Goal: Task Accomplishment & Management: Complete application form

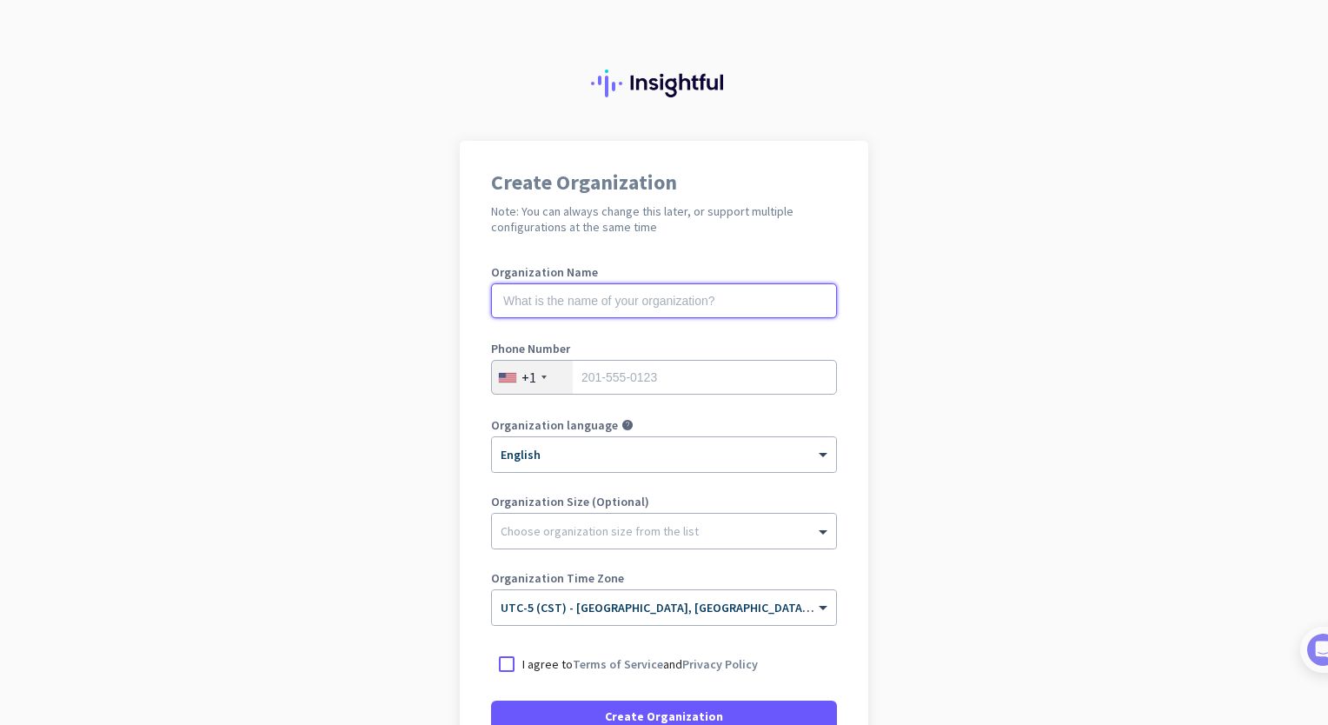
click at [713, 305] on input "text" at bounding box center [664, 300] width 346 height 35
click at [715, 305] on input "text" at bounding box center [664, 300] width 346 height 35
click at [715, 305] on input "M" at bounding box center [664, 300] width 346 height 35
type input "Mercor"
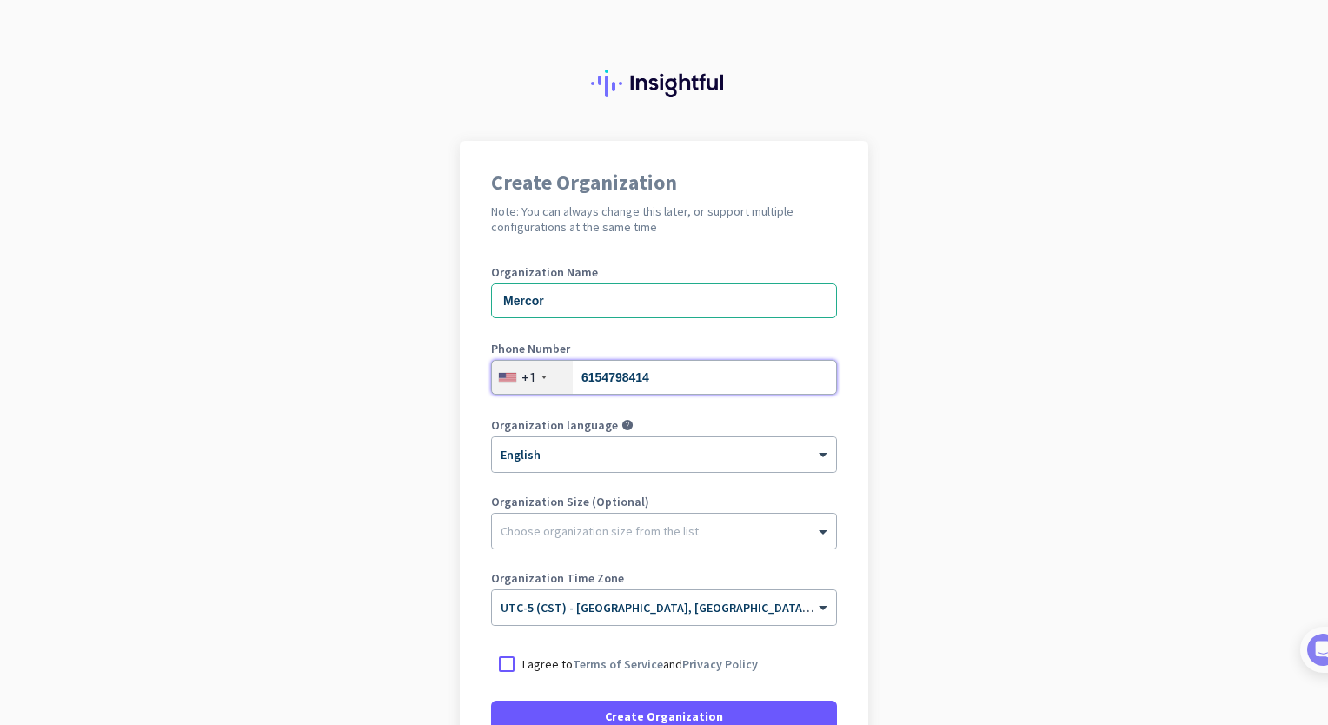
type input "6154798414"
click at [647, 387] on input "6154798414" at bounding box center [664, 375] width 346 height 35
click at [647, 387] on input "tel" at bounding box center [664, 375] width 346 height 35
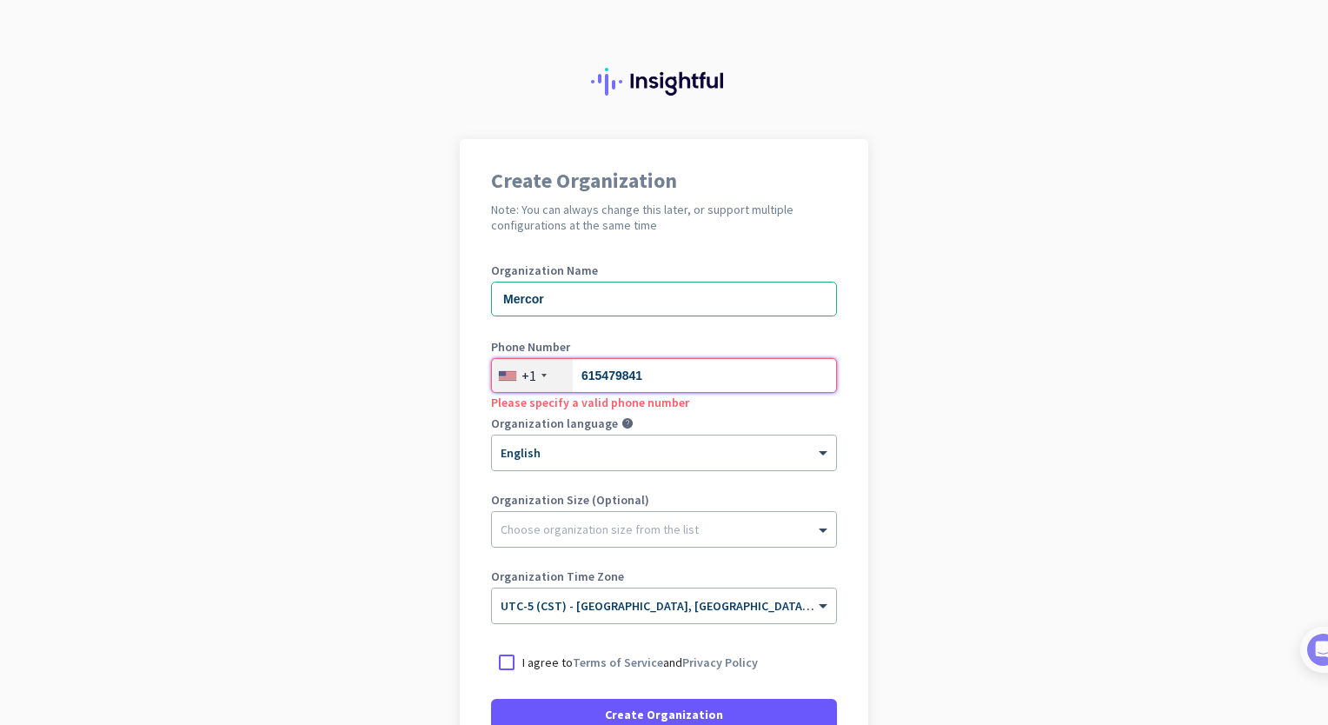
type input "6154798414"
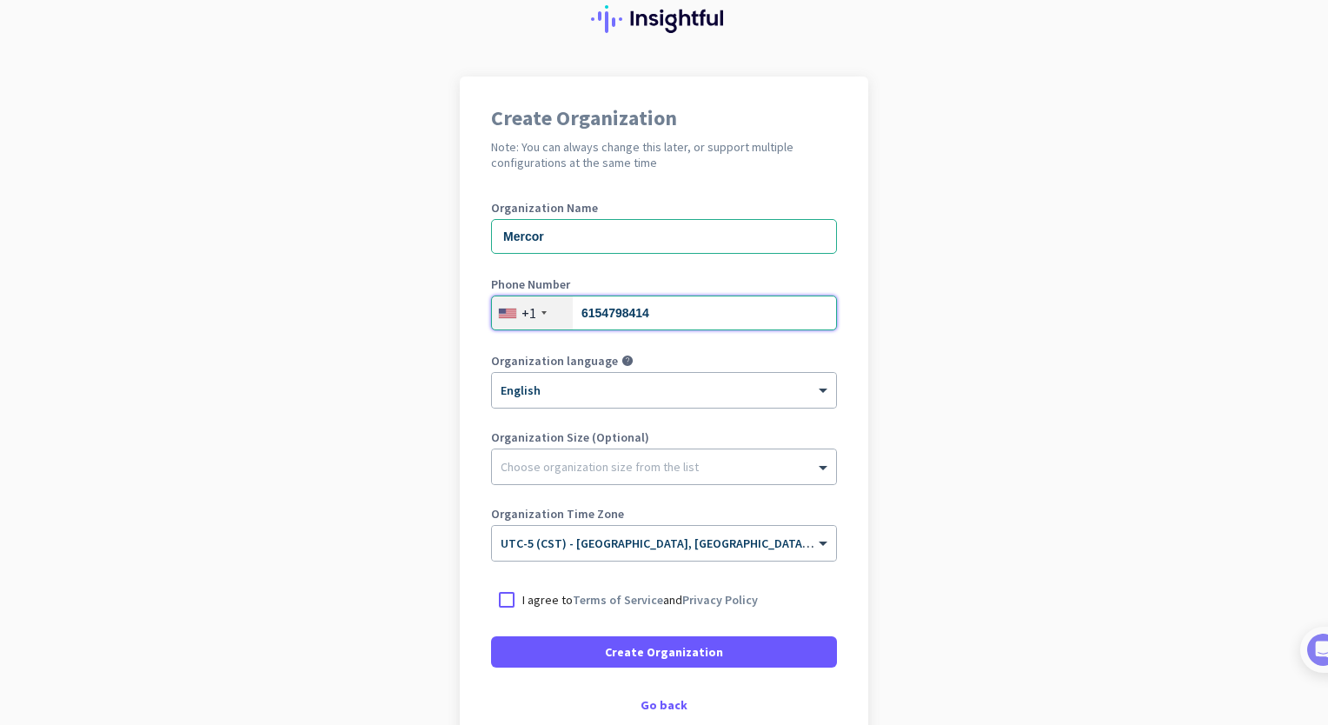
scroll to position [125, 0]
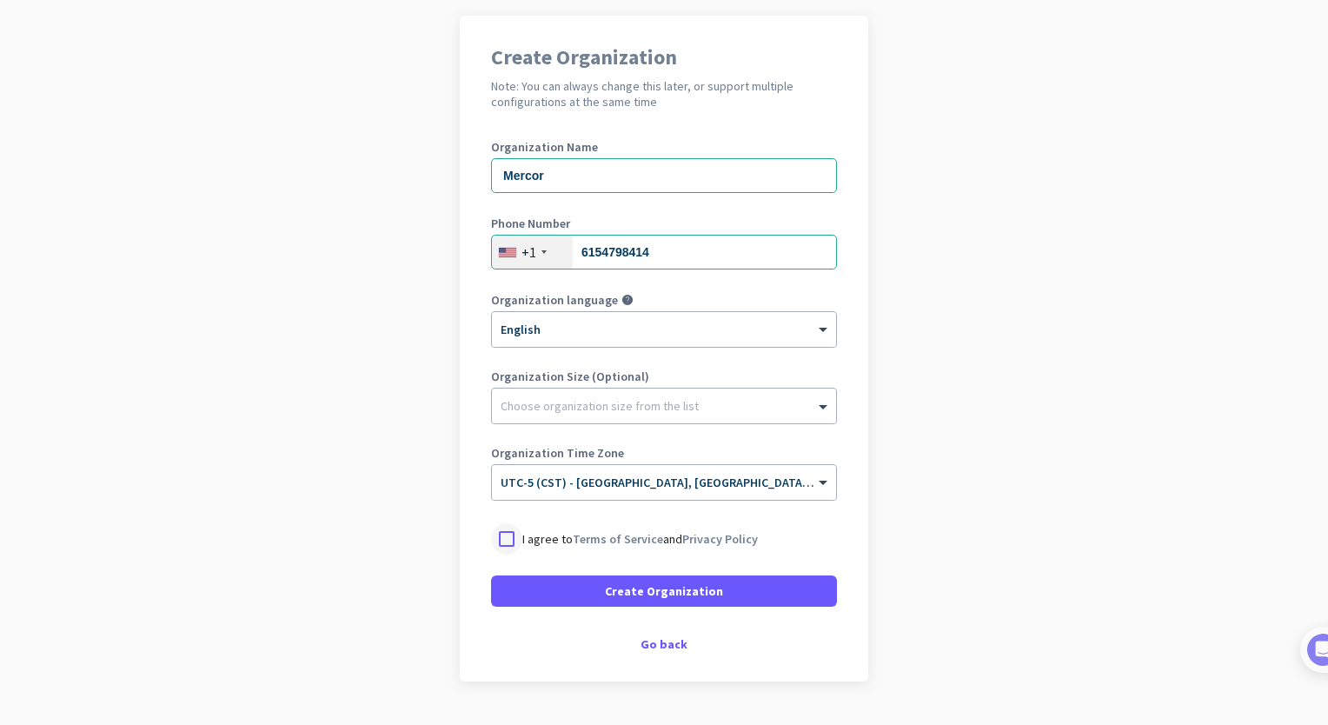
click at [508, 538] on div at bounding box center [506, 538] width 31 height 31
drag, startPoint x: 557, startPoint y: 592, endPoint x: 564, endPoint y: 615, distance: 24.5
click at [564, 615] on div "Create Organization Note: You can always change this later, or support multiple…" at bounding box center [664, 349] width 408 height 666
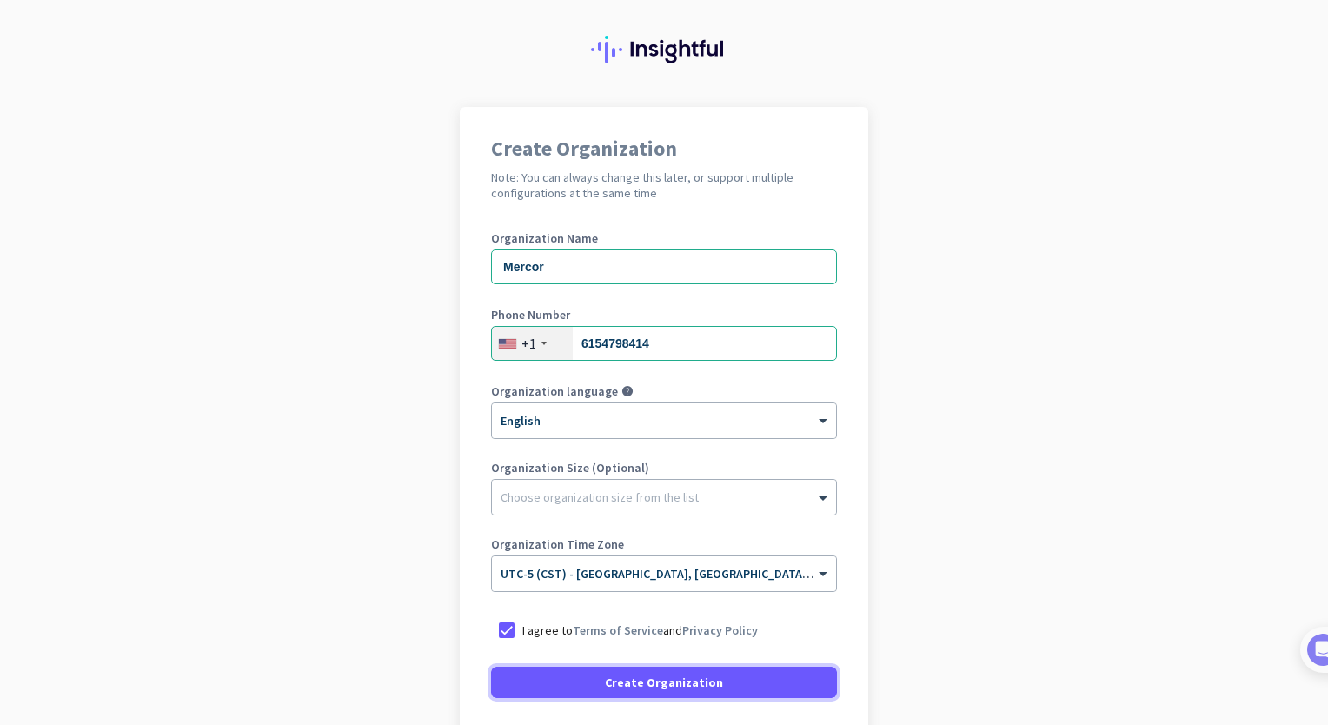
scroll to position [158, 0]
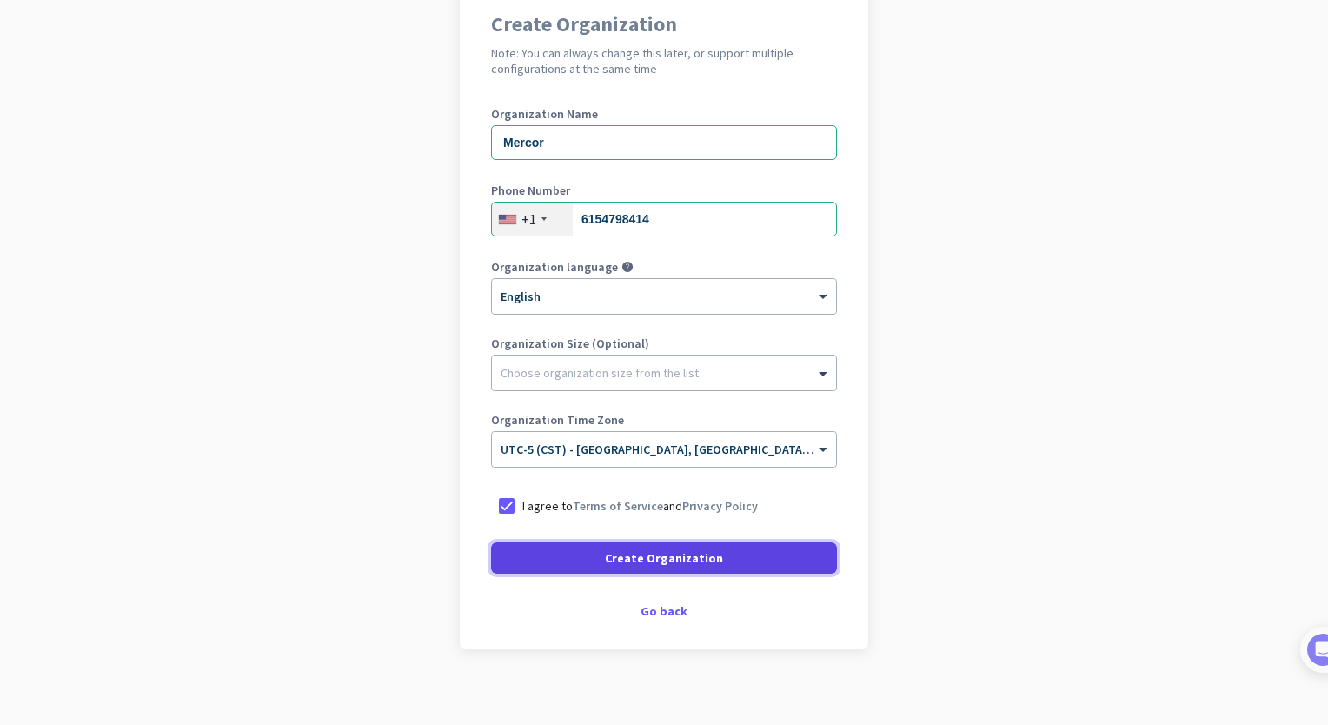
click at [619, 569] on span at bounding box center [664, 558] width 346 height 42
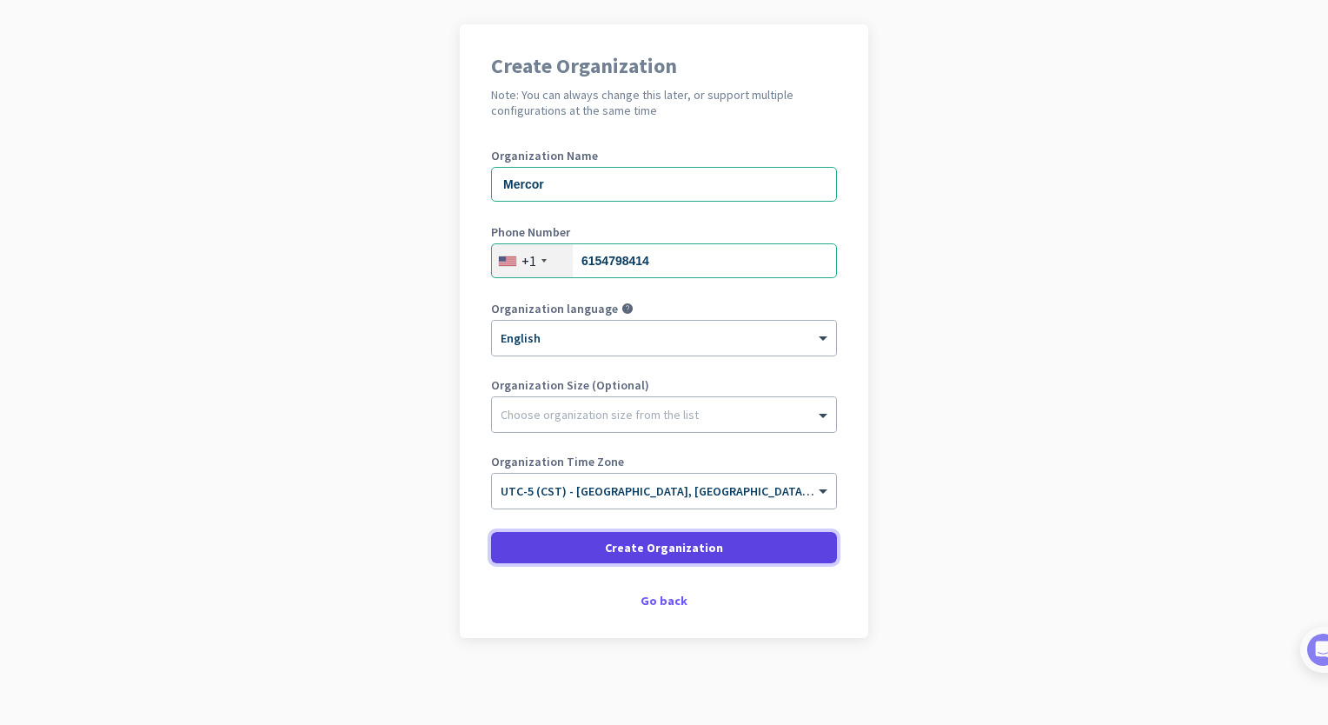
scroll to position [116, 0]
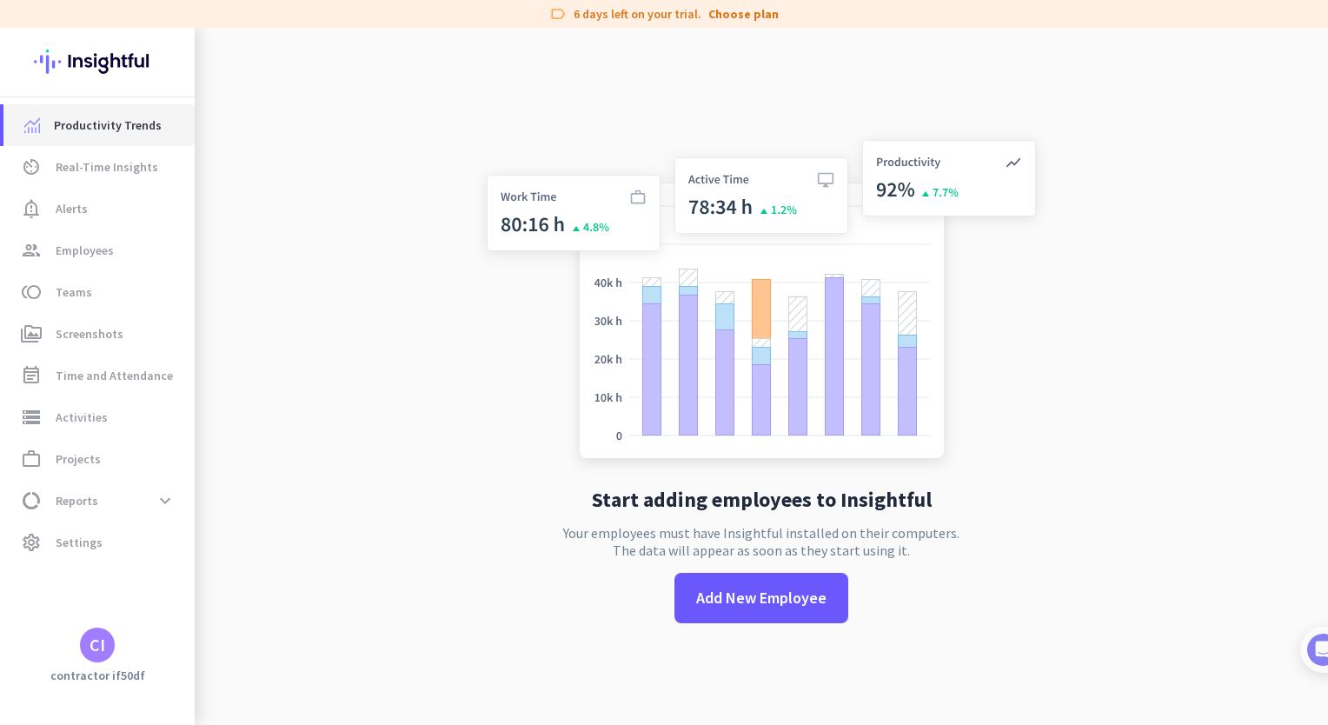
click at [111, 121] on span "Productivity Trends" at bounding box center [108, 125] width 108 height 21
click at [104, 162] on span "Real-Time Insights" at bounding box center [107, 166] width 103 height 21
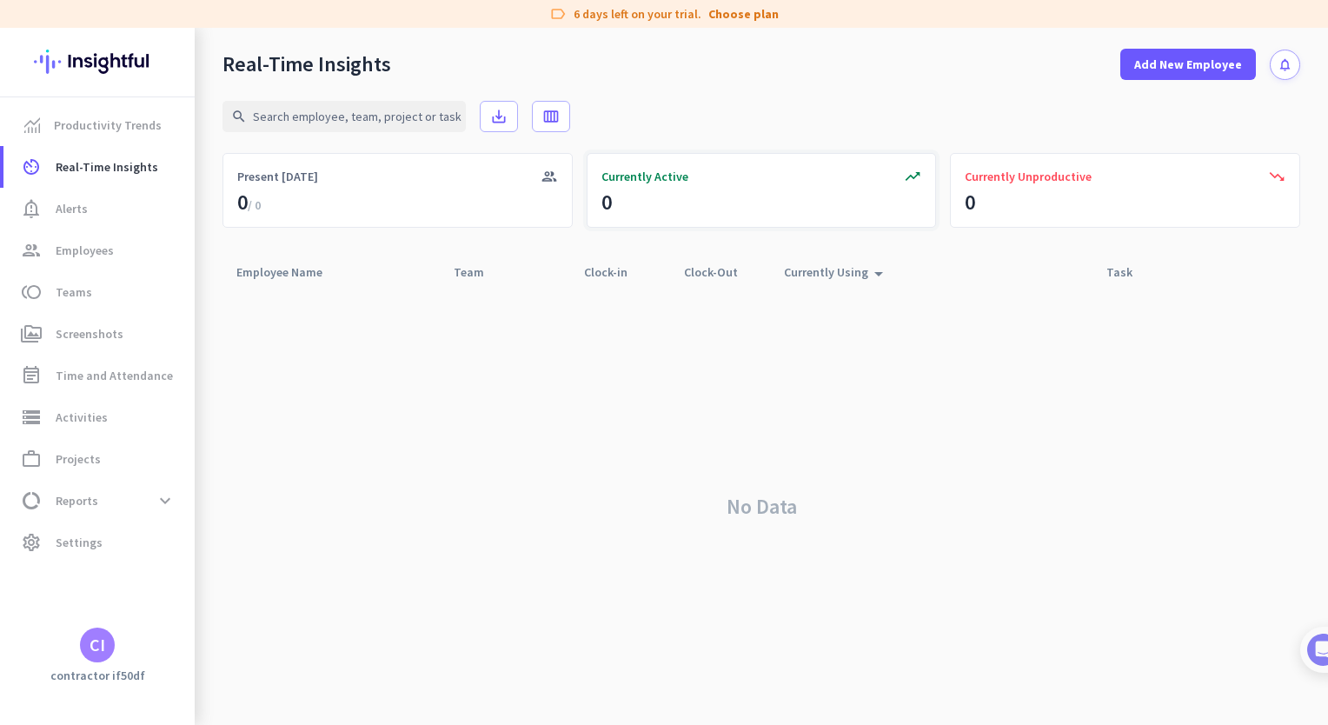
drag, startPoint x: 184, startPoint y: 3, endPoint x: 851, endPoint y: 159, distance: 684.6
click at [851, 159] on div "trending_up Currently Active 0" at bounding box center [762, 190] width 350 height 75
